Goal: Find specific page/section: Find specific page/section

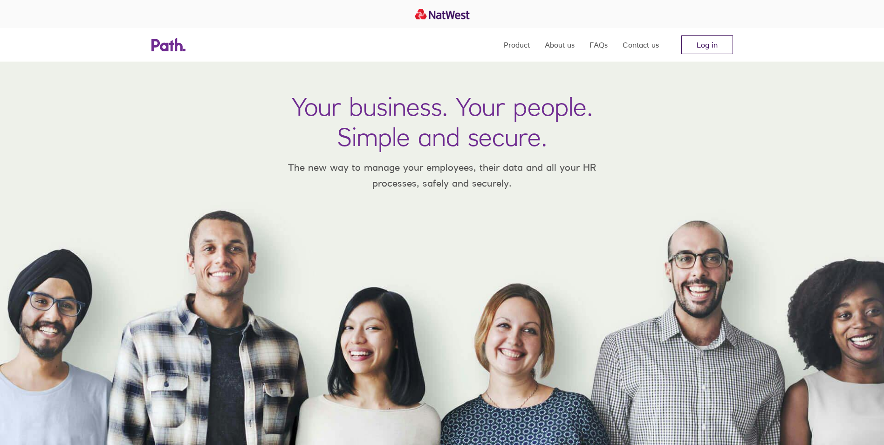
click at [687, 51] on link "Log in" at bounding box center [707, 44] width 52 height 19
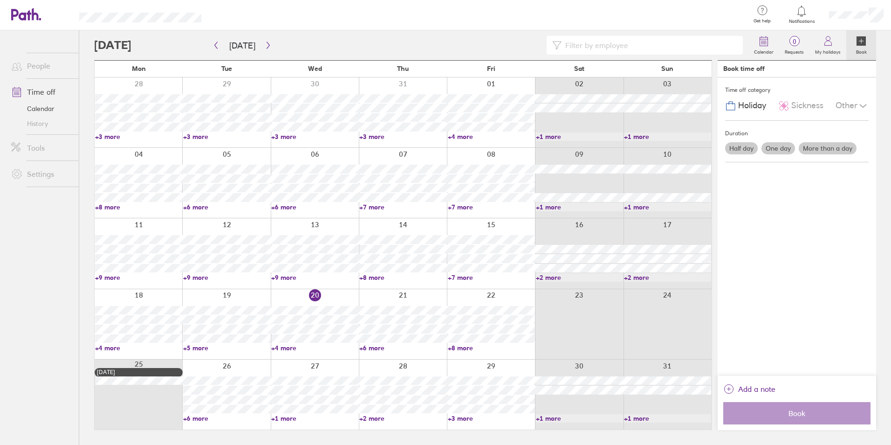
click at [288, 347] on link "+4 more" at bounding box center [314, 347] width 87 height 8
click at [369, 346] on link "+6 more" at bounding box center [402, 347] width 87 height 8
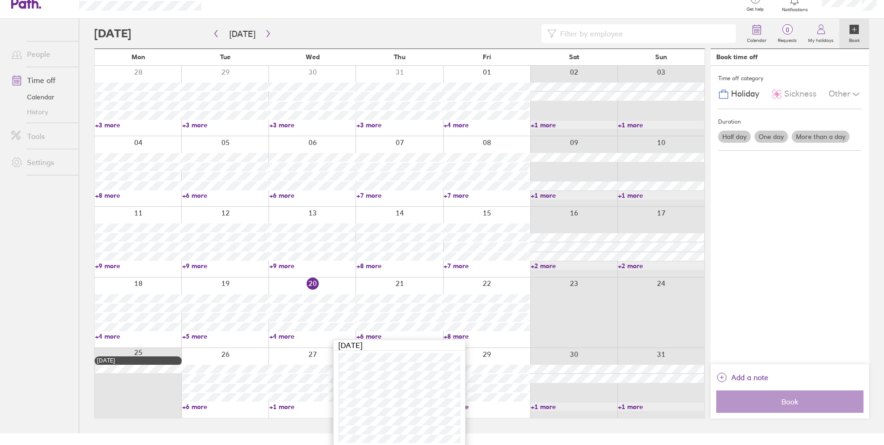
scroll to position [15, 0]
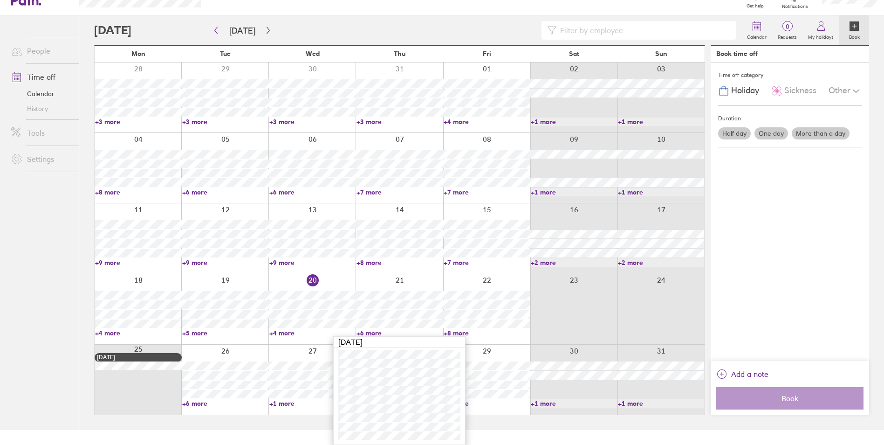
click at [446, 330] on link "+8 more" at bounding box center [487, 333] width 86 height 8
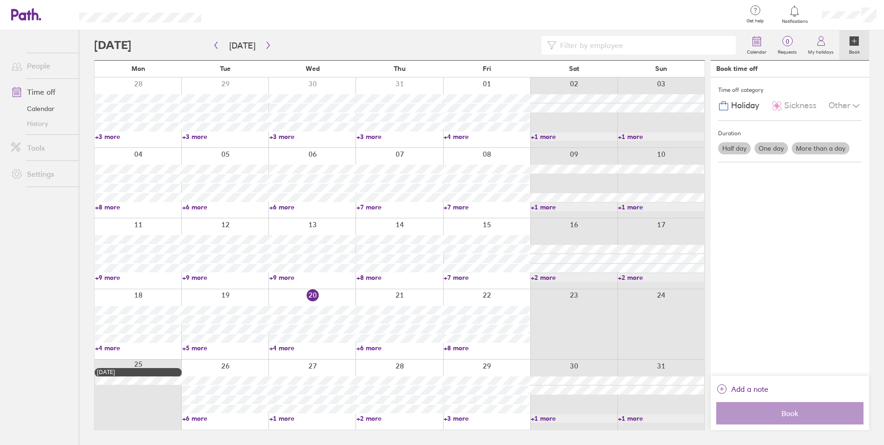
scroll to position [0, 0]
click at [457, 346] on link "+8 more" at bounding box center [491, 347] width 87 height 8
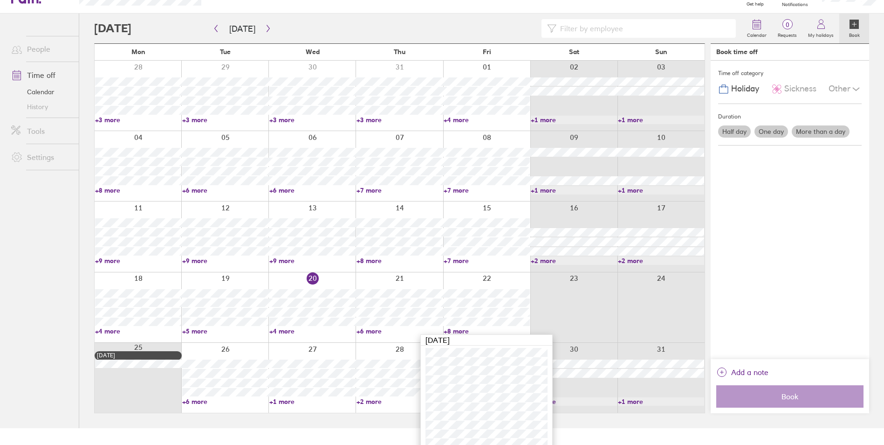
scroll to position [33, 0]
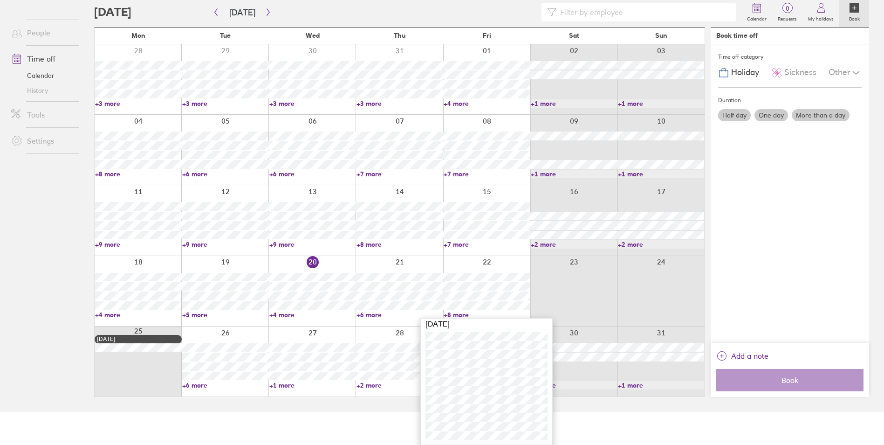
click at [343, 412] on html "Get help FAQs Contact us Notifications My profile Sign out People Time off Cale…" at bounding box center [442, 189] width 884 height 445
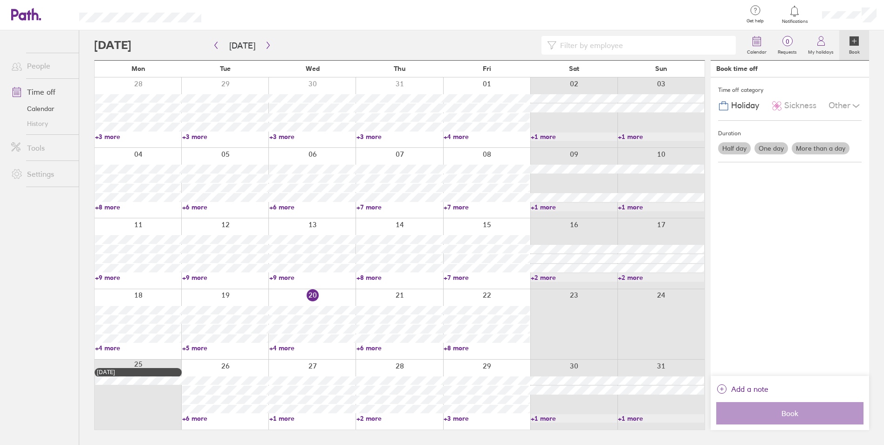
scroll to position [0, 0]
click at [205, 417] on link "+6 more" at bounding box center [226, 418] width 87 height 8
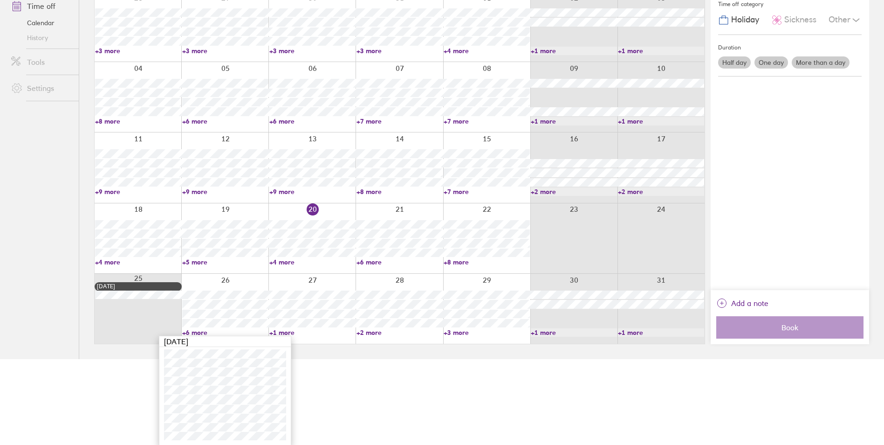
scroll to position [86, 0]
click at [477, 358] on html "Get help FAQs Contact us Notifications My profile Sign out People Time off Cale…" at bounding box center [442, 136] width 884 height 445
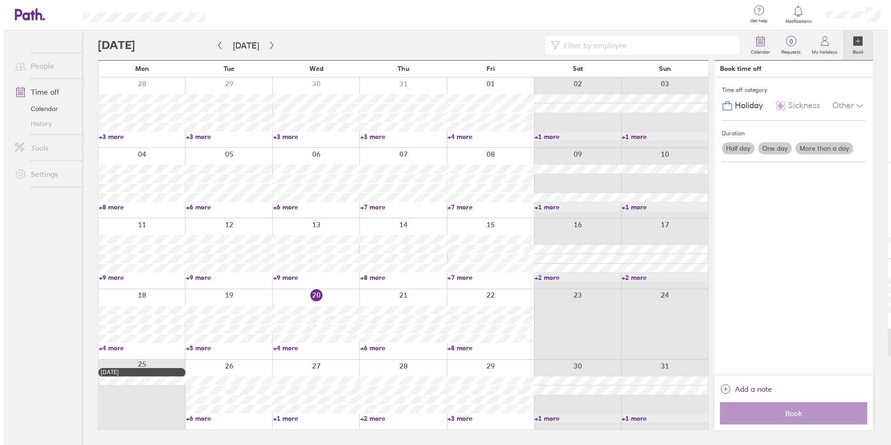
scroll to position [0, 0]
click at [39, 60] on link "People" at bounding box center [41, 65] width 75 height 19
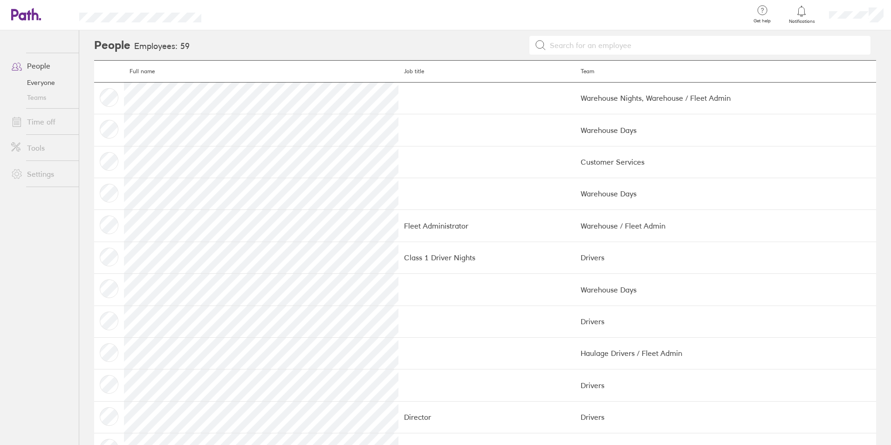
click at [613, 44] on input at bounding box center [705, 45] width 319 height 18
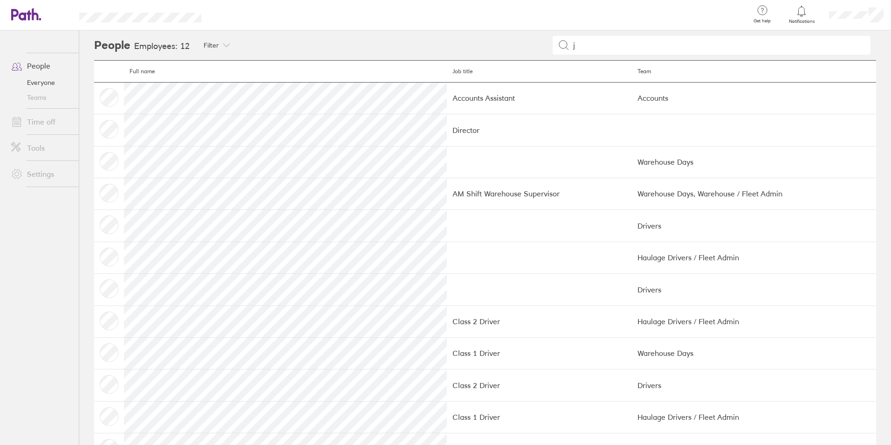
type input "j"
click at [447, 158] on td at bounding box center [539, 162] width 185 height 32
click at [107, 160] on td at bounding box center [109, 162] width 30 height 32
click at [605, 54] on input "j" at bounding box center [718, 45] width 296 height 18
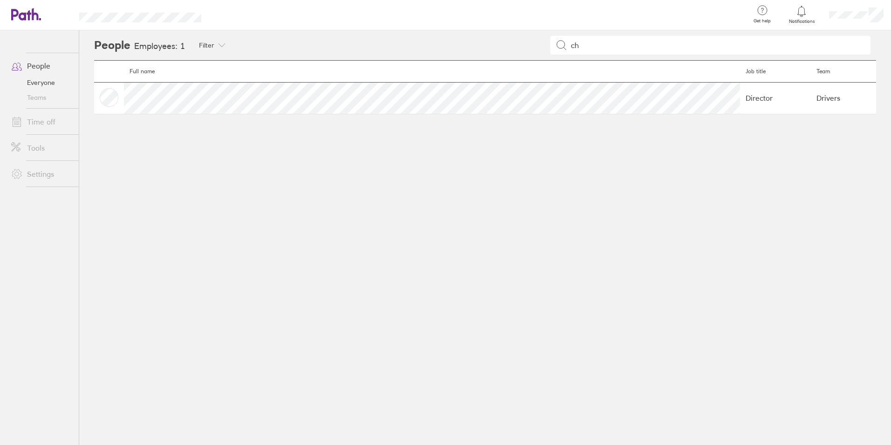
type input "c"
type input "a"
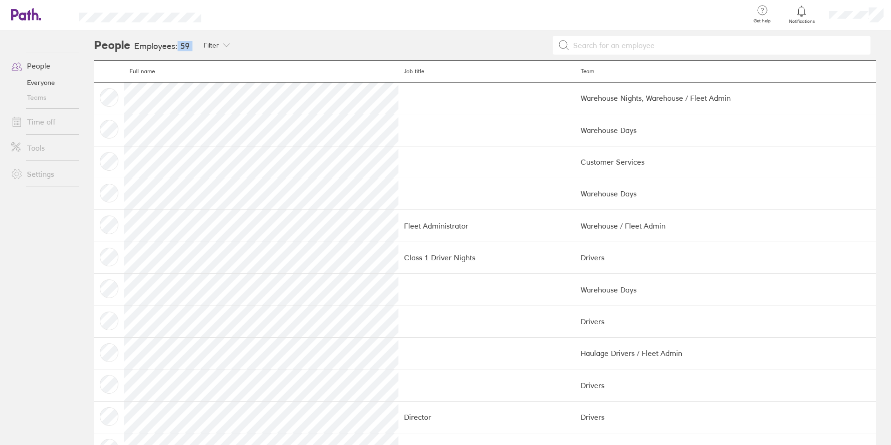
drag, startPoint x: 198, startPoint y: 45, endPoint x: 177, endPoint y: 47, distance: 21.0
click at [177, 47] on header "People Employees: 59 Filter Filter by team Business Development Haulage Drivers…" at bounding box center [485, 45] width 782 height 30
copy h3 "59"
click at [423, 46] on div at bounding box center [558, 45] width 636 height 19
